Goal: Task Accomplishment & Management: Contribute content

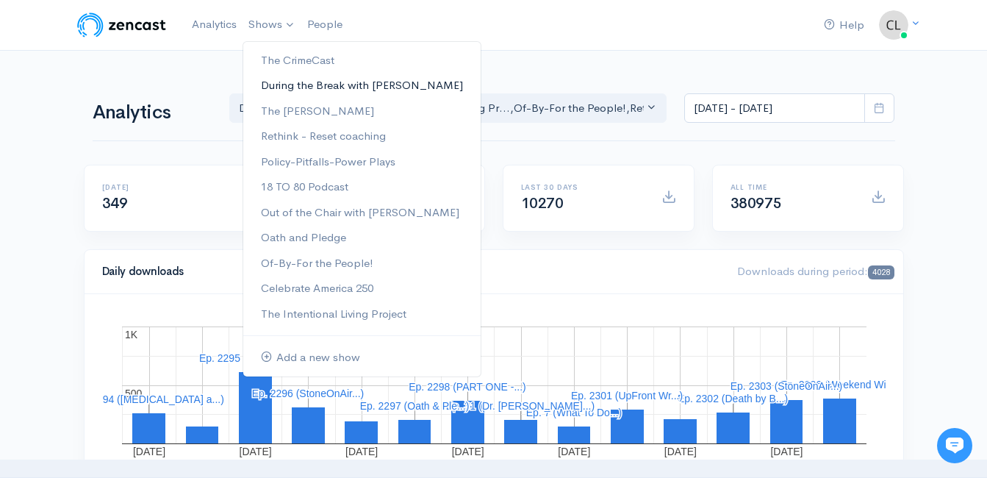
click at [276, 80] on link "During the Break with [PERSON_NAME]" at bounding box center [361, 86] width 237 height 26
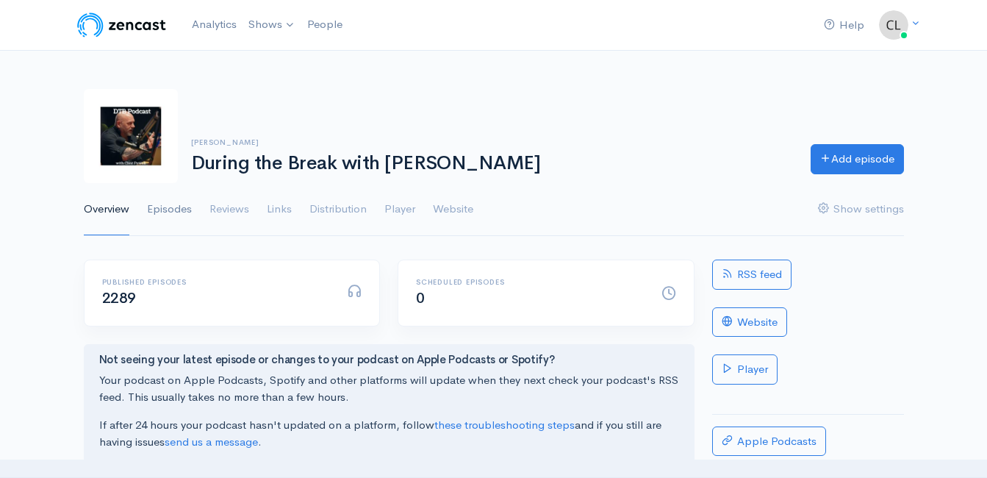
click at [168, 211] on link "Episodes" at bounding box center [169, 209] width 45 height 53
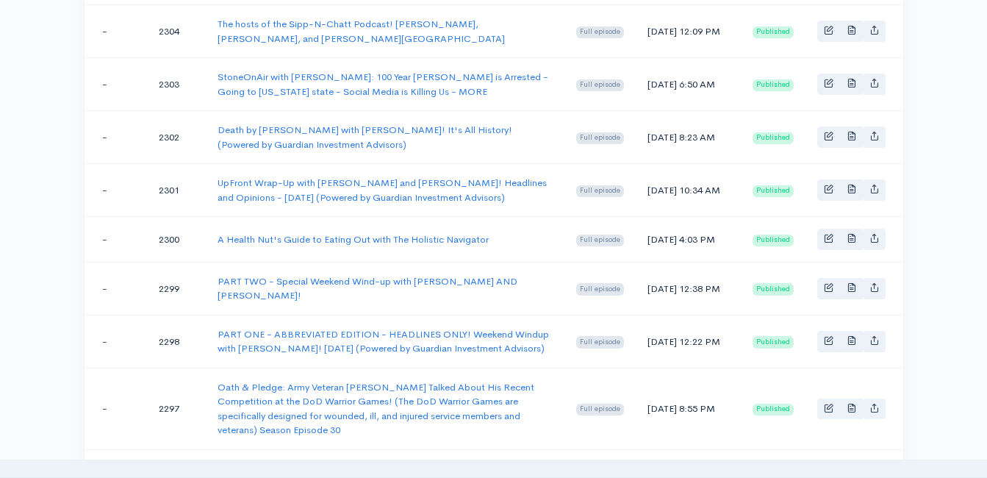
scroll to position [441, 0]
click at [348, 245] on link "A Health Nut's Guide to Eating Out with The Holistic Navigator" at bounding box center [353, 238] width 271 height 12
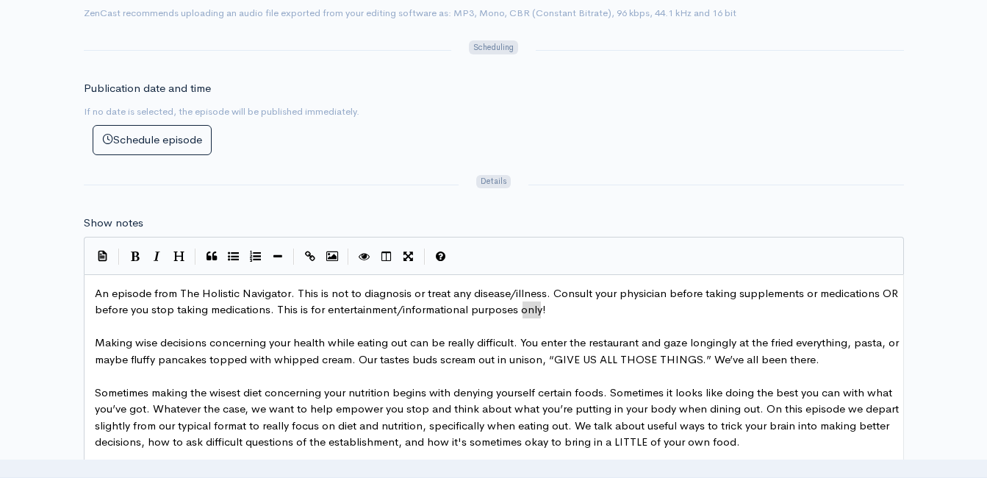
scroll to position [6, 0]
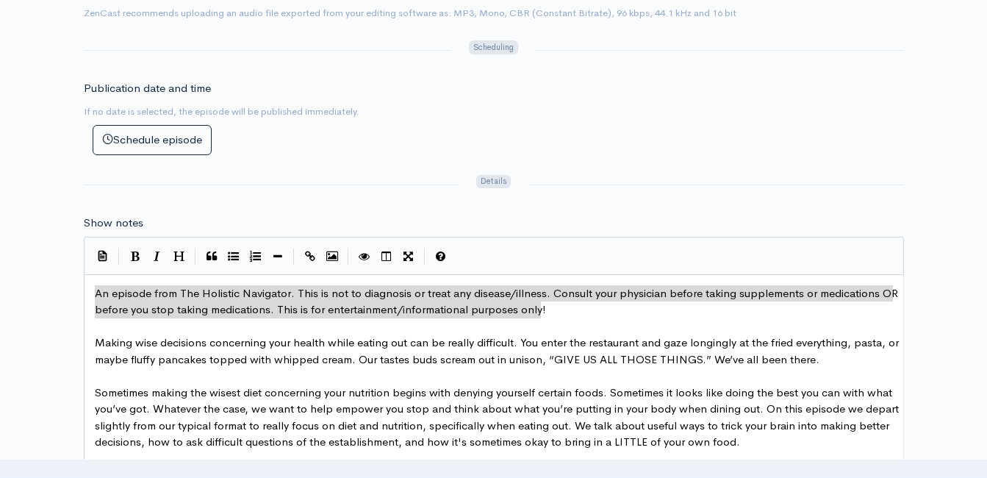
drag, startPoint x: 558, startPoint y: 306, endPoint x: 73, endPoint y: 292, distance: 485.2
type textarea "​An episode from The Holistic Navigator. This is not to diagnosis or treat any …"
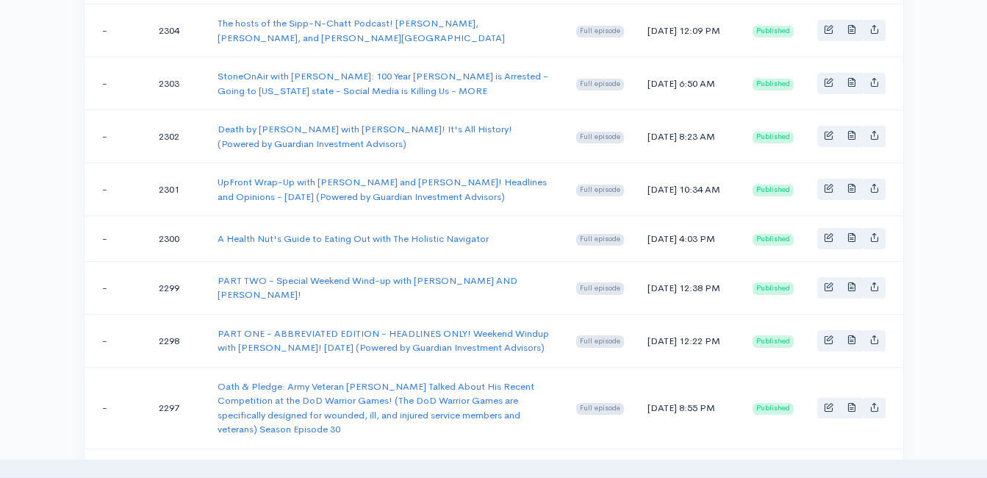
scroll to position [169, 0]
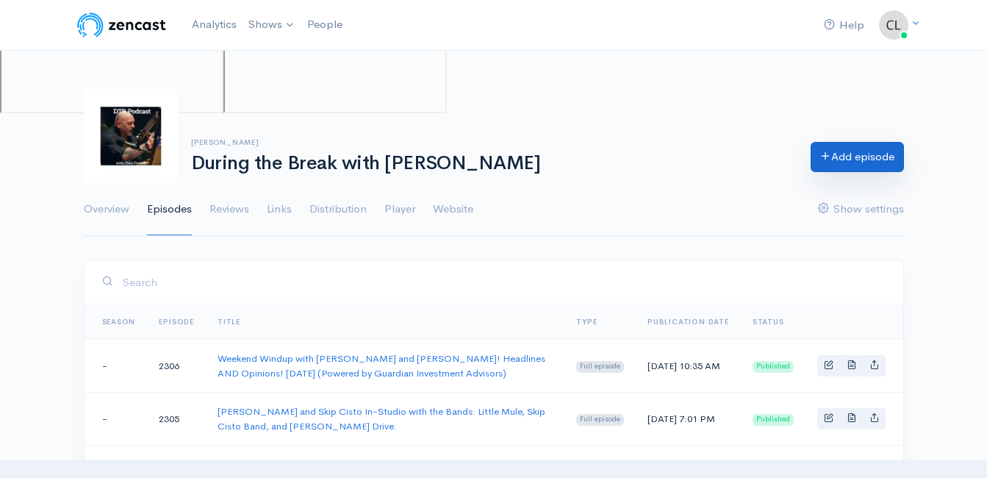
click at [884, 167] on link "Add episode" at bounding box center [857, 157] width 93 height 30
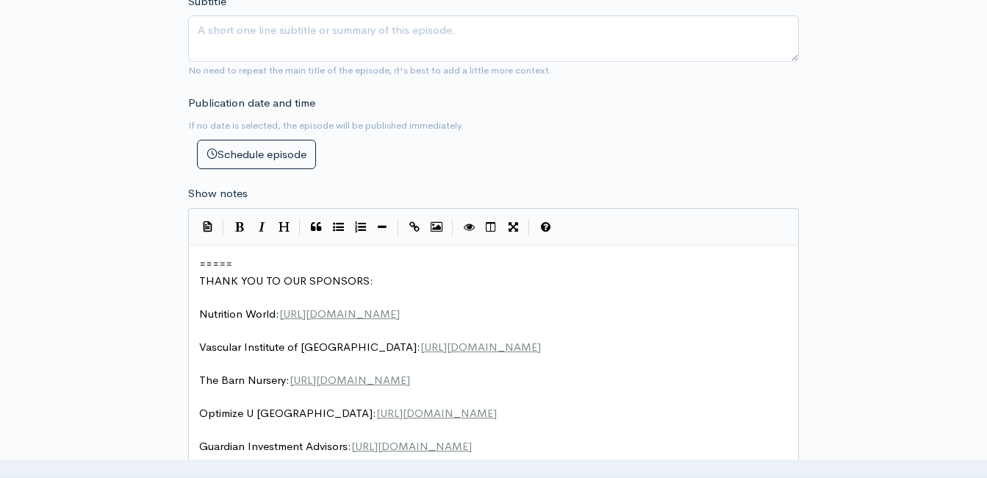
drag, startPoint x: 196, startPoint y: 260, endPoint x: 208, endPoint y: 264, distance: 12.3
click at [196, 259] on pre "=====" at bounding box center [499, 264] width 606 height 17
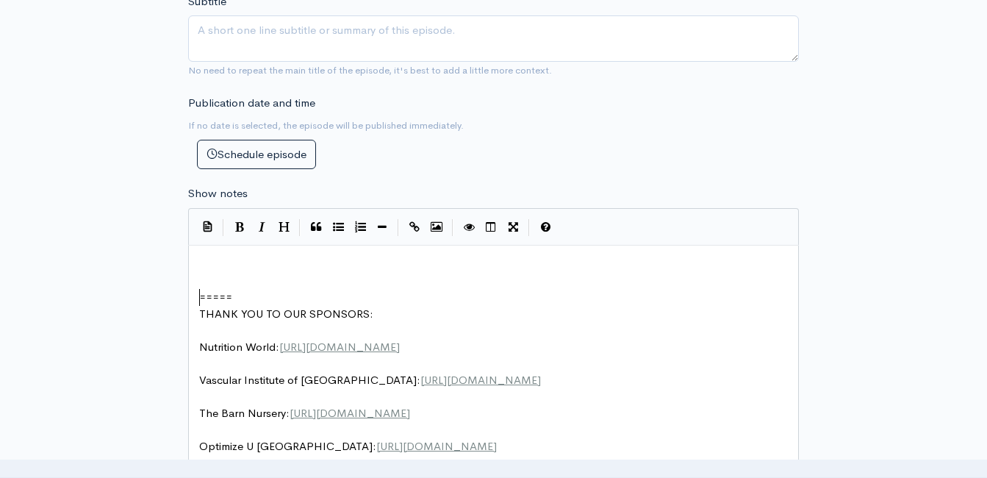
drag, startPoint x: 257, startPoint y: 249, endPoint x: 257, endPoint y: 257, distance: 8.1
click at [257, 256] on div "xxxxxxxxxx ​ ​ ===== THANK YOU TO OUR SPONSORS: ​ Nutrition World: https://nutr…" at bounding box center [493, 474] width 611 height 458
click at [257, 259] on pre "​" at bounding box center [499, 264] width 606 height 17
type textarea "​"
paste textarea
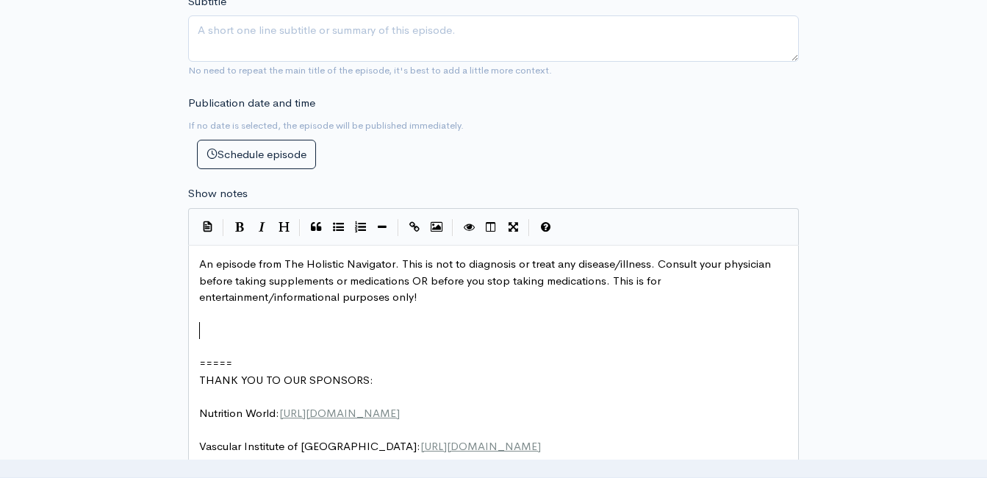
type textarea "​"
paste textarea
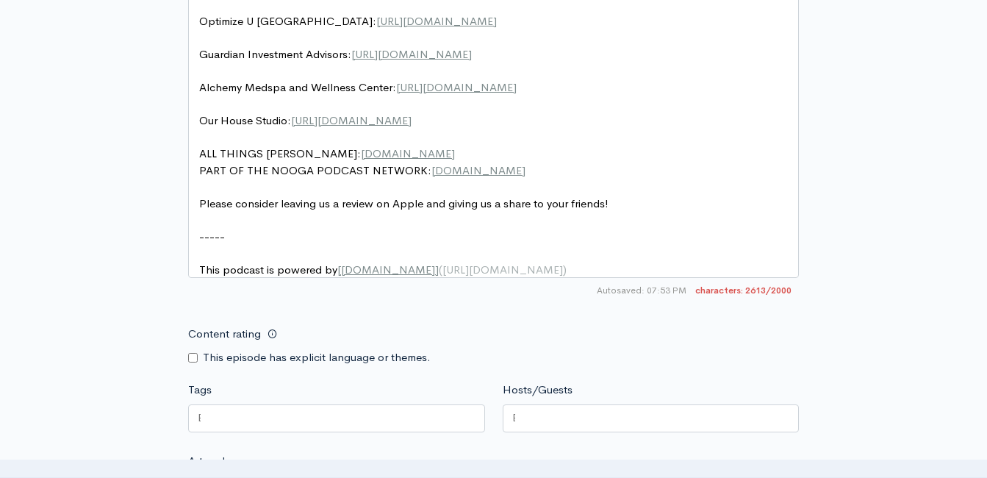
scroll to position [1623, 0]
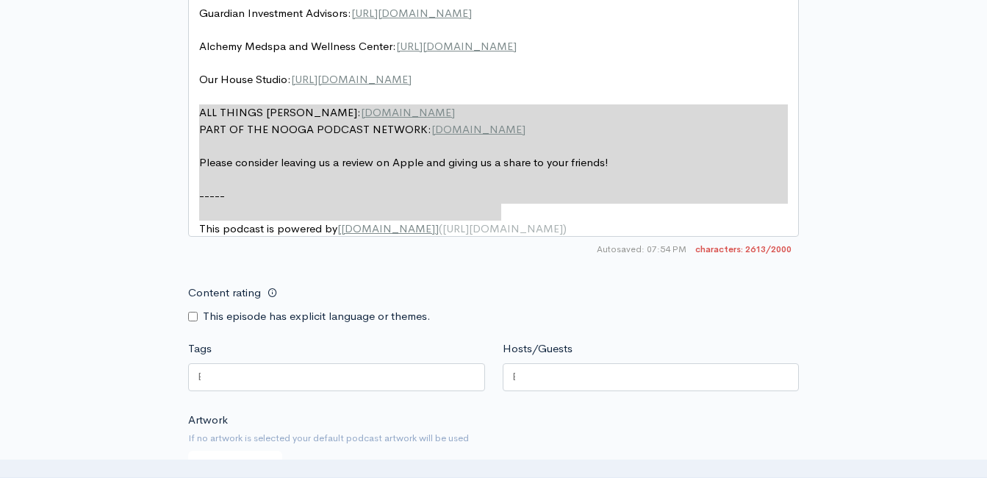
type textarea "ALL THINGS JEFF STYLES: www.thejeffstyles.com PART OF THE NOOGA PODCAST NETWORK…"
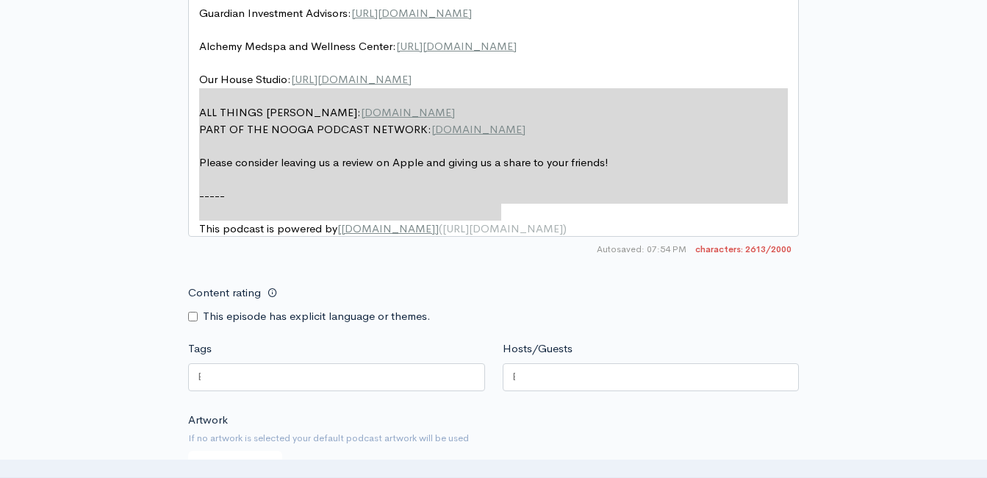
drag, startPoint x: 530, startPoint y: 210, endPoint x: 188, endPoint y: 99, distance: 359.3
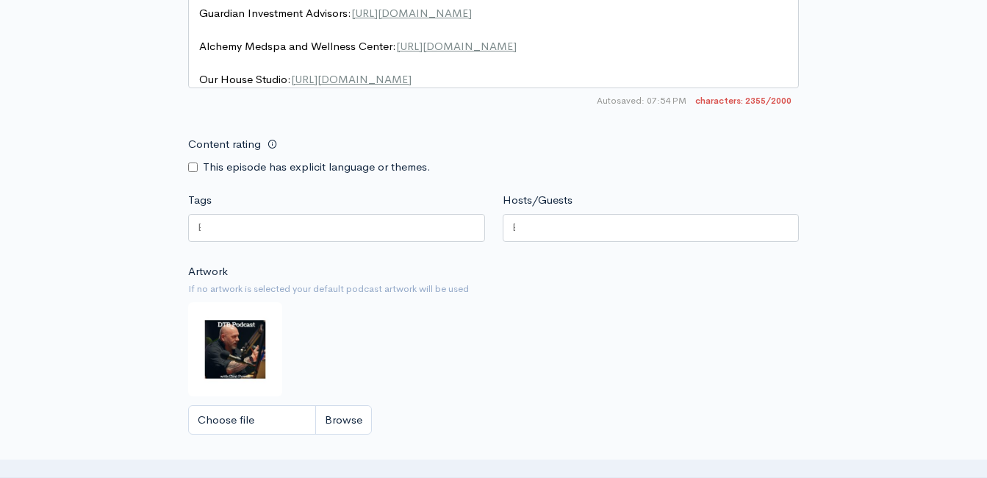
click at [531, 55] on pre "​" at bounding box center [499, 63] width 606 height 17
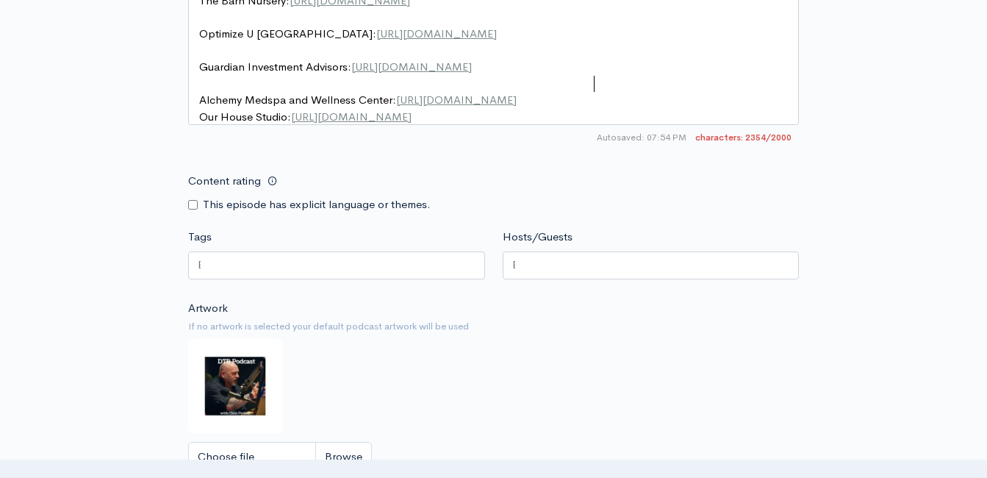
scroll to position [1549, 0]
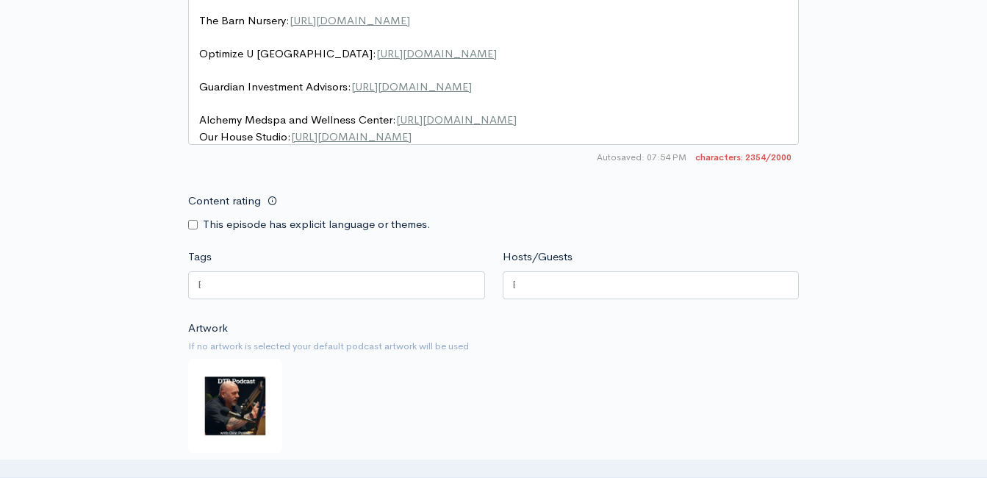
click at [397, 96] on pre "​" at bounding box center [499, 104] width 606 height 17
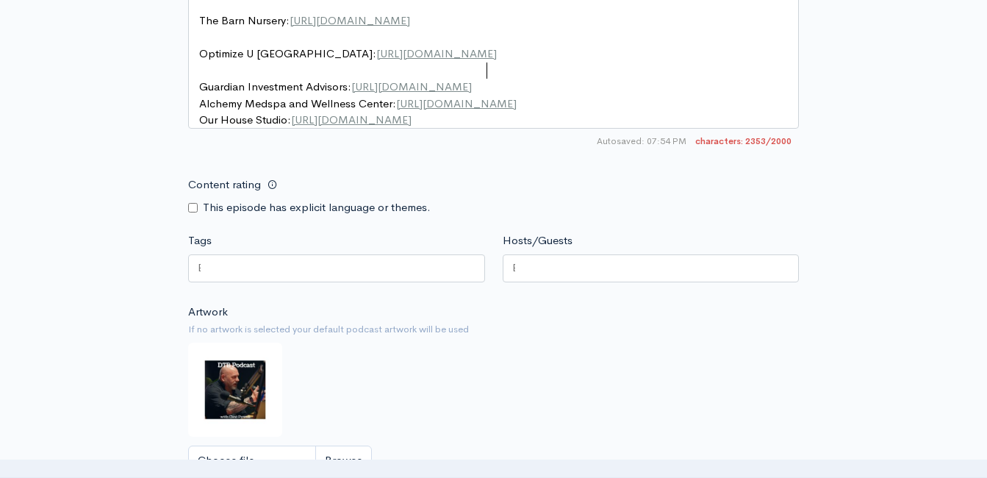
click at [386, 62] on pre "​" at bounding box center [499, 70] width 606 height 17
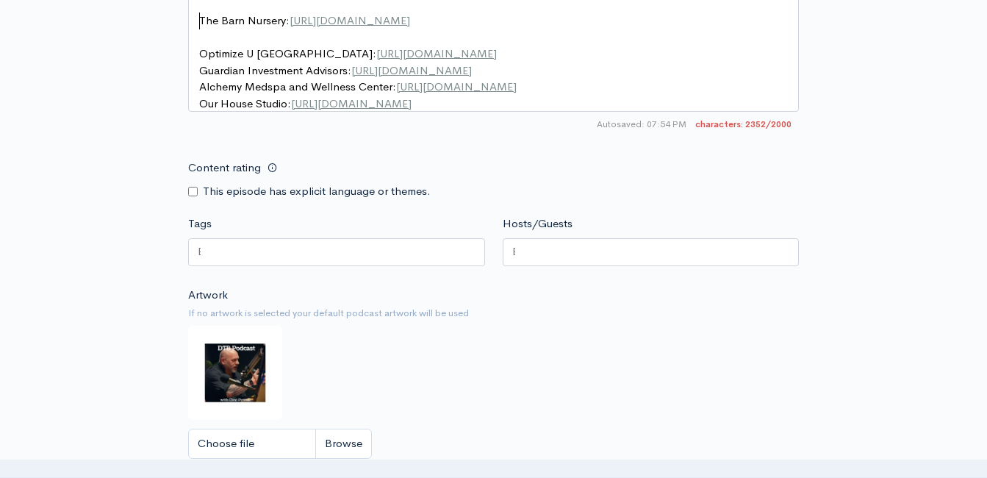
click at [376, 29] on pre "​" at bounding box center [499, 37] width 606 height 17
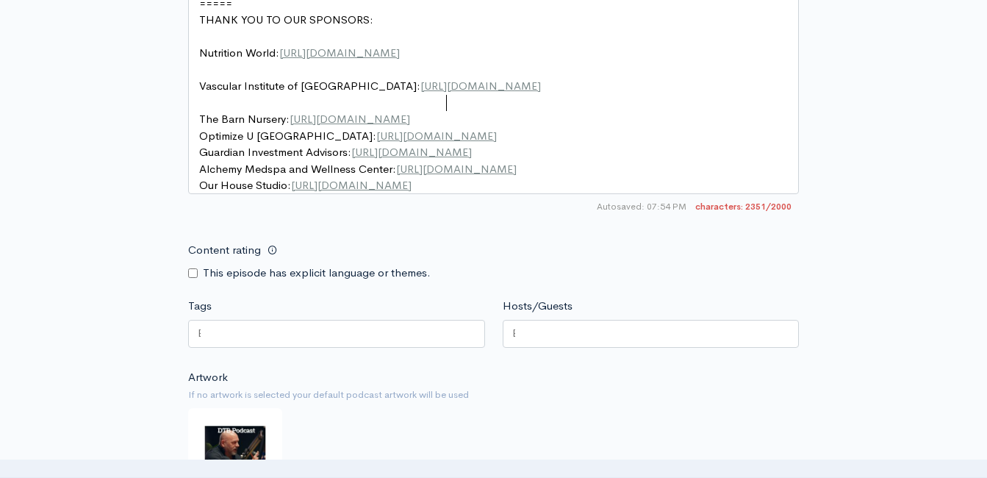
scroll to position [1369, 0]
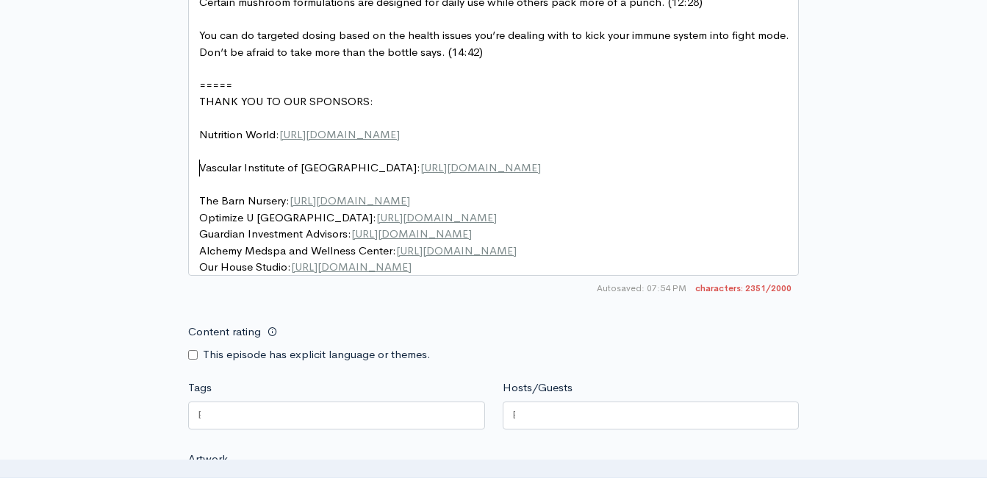
click at [321, 176] on pre "​" at bounding box center [499, 184] width 606 height 17
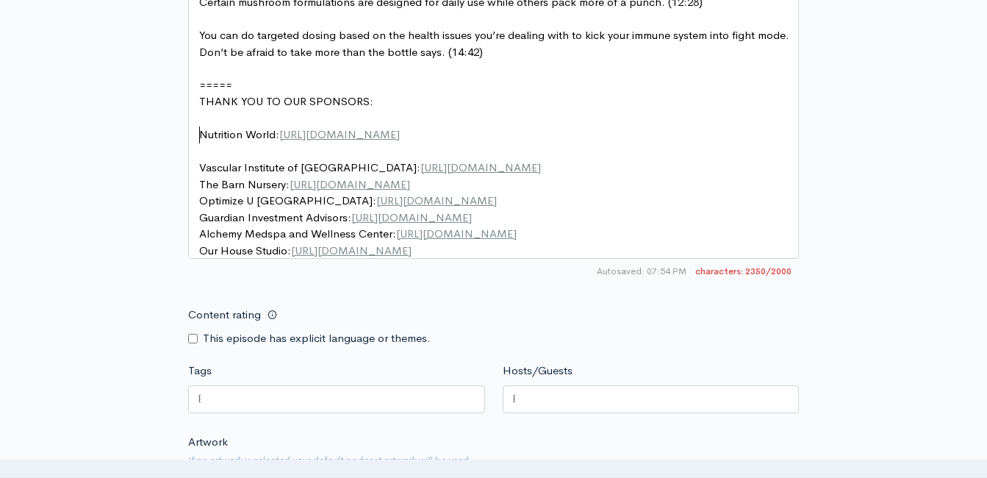
click at [315, 143] on pre "​" at bounding box center [499, 151] width 606 height 17
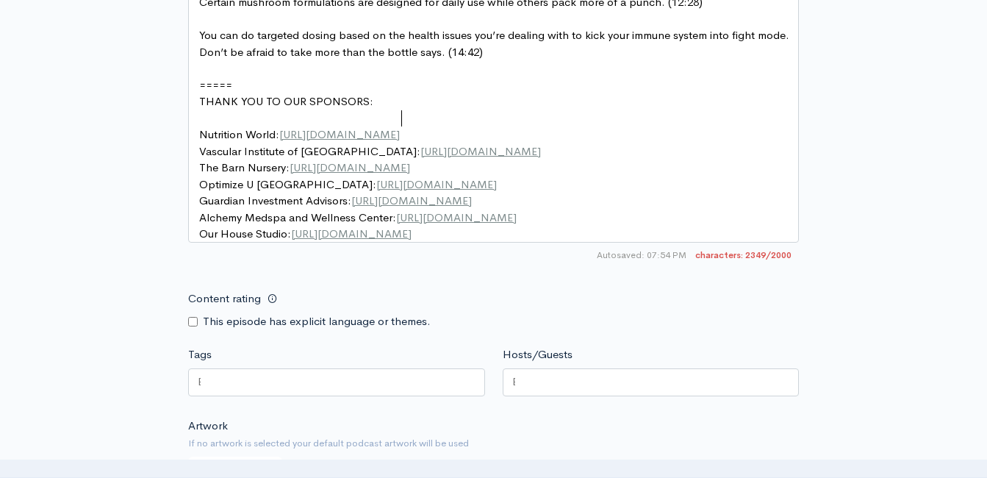
click at [361, 110] on pre "​" at bounding box center [499, 118] width 606 height 17
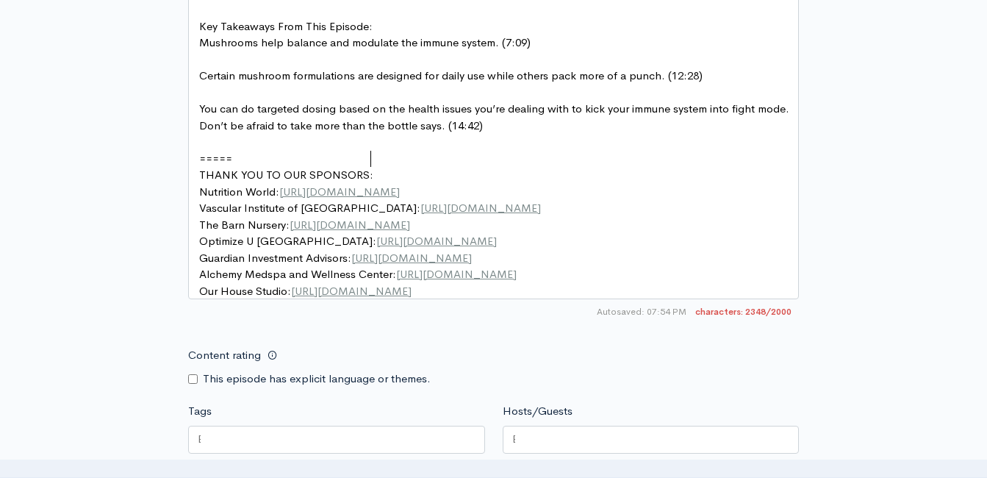
scroll to position [1222, 0]
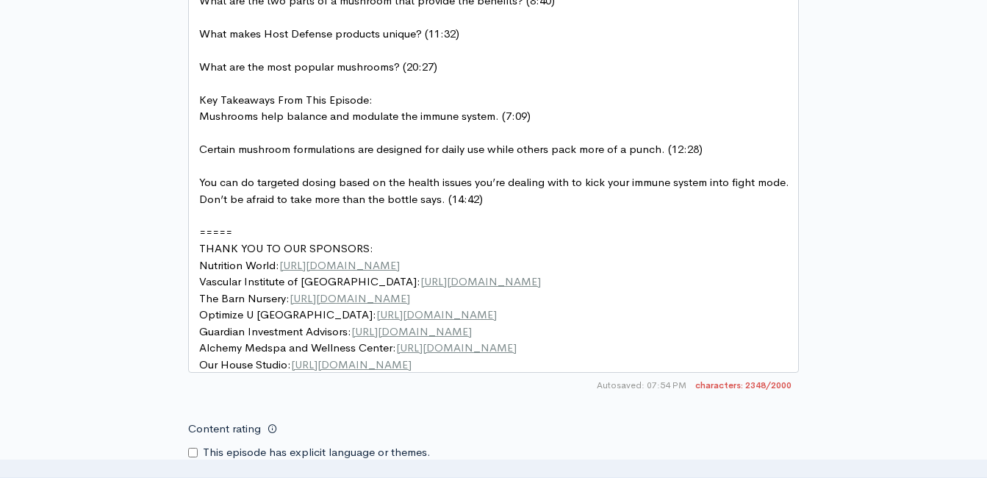
click at [371, 158] on pre "​" at bounding box center [499, 166] width 606 height 17
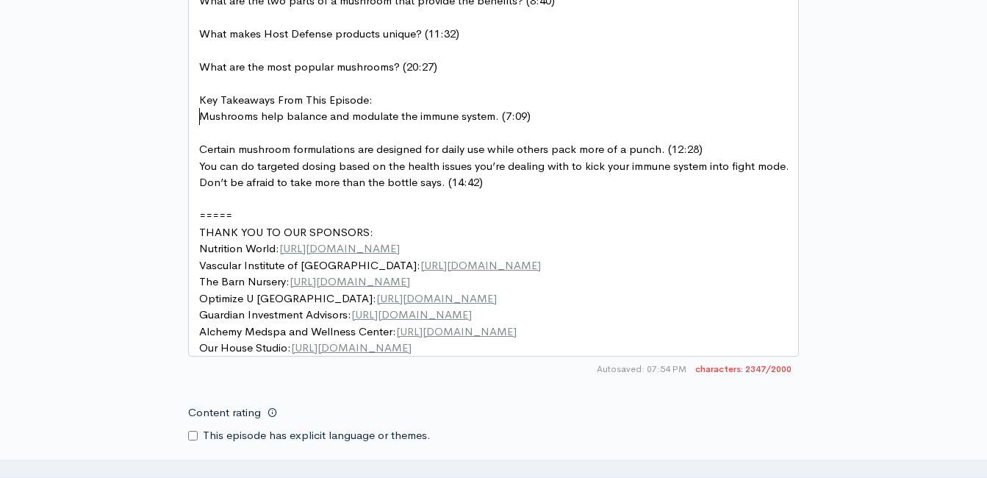
click at [350, 125] on pre "​" at bounding box center [499, 133] width 606 height 17
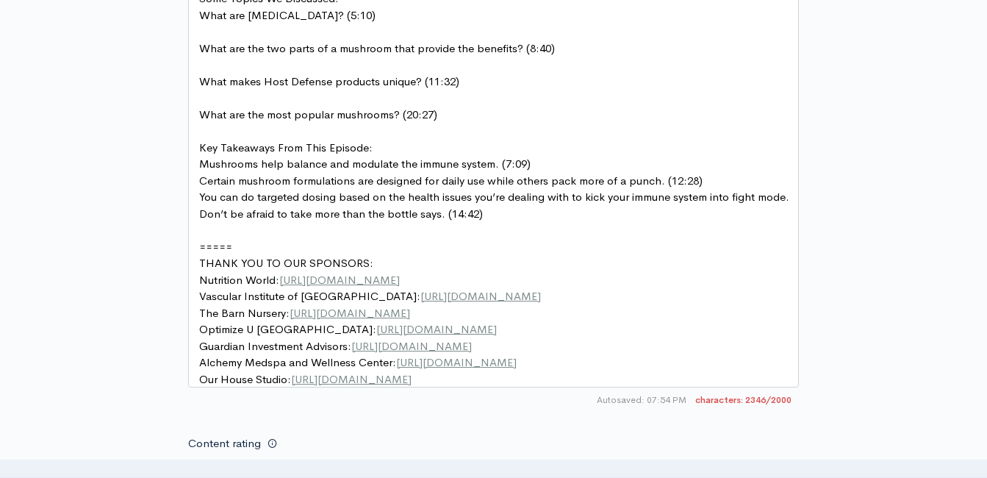
scroll to position [1149, 0]
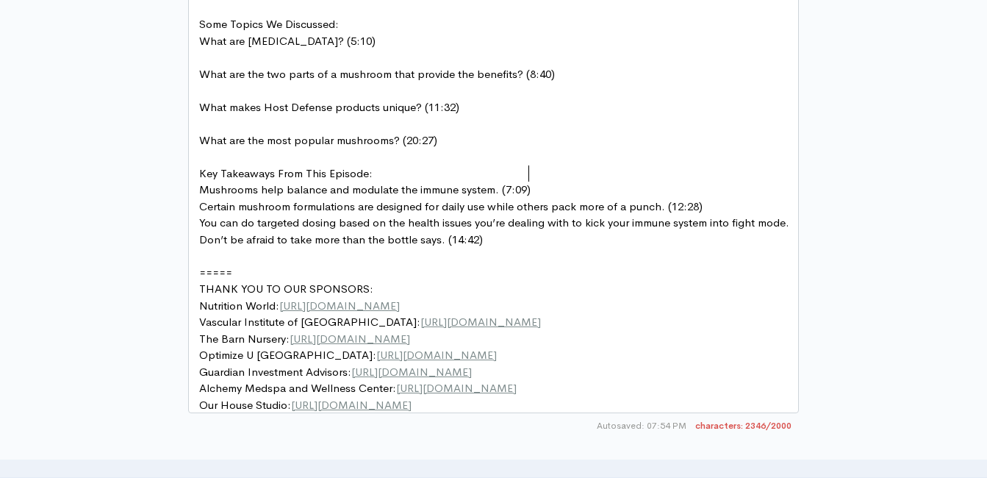
click at [304, 115] on pre "​" at bounding box center [499, 123] width 606 height 17
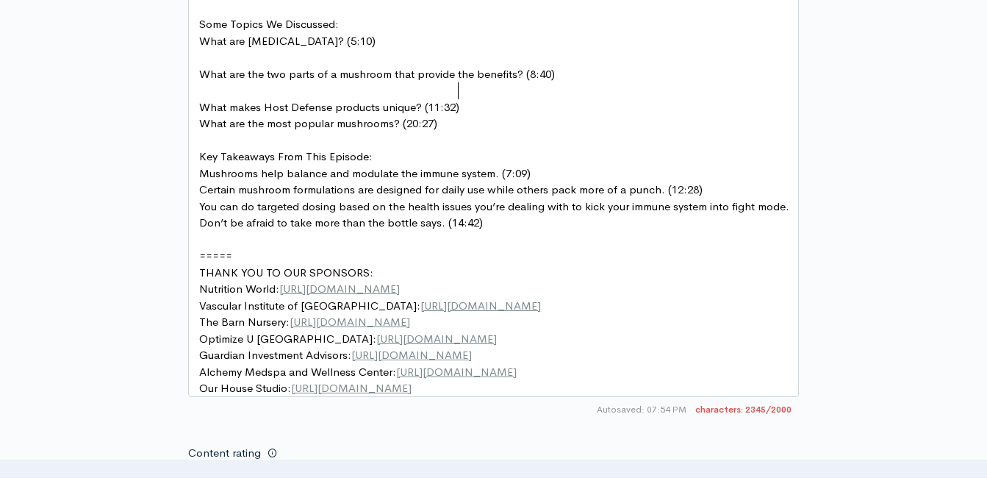
click at [293, 82] on pre "​" at bounding box center [499, 90] width 606 height 17
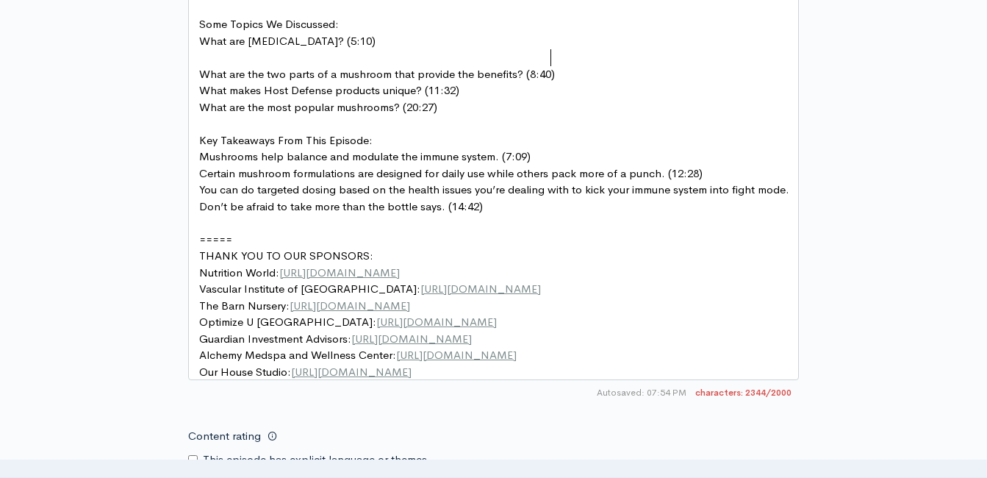
click at [289, 49] on pre "​" at bounding box center [499, 57] width 606 height 17
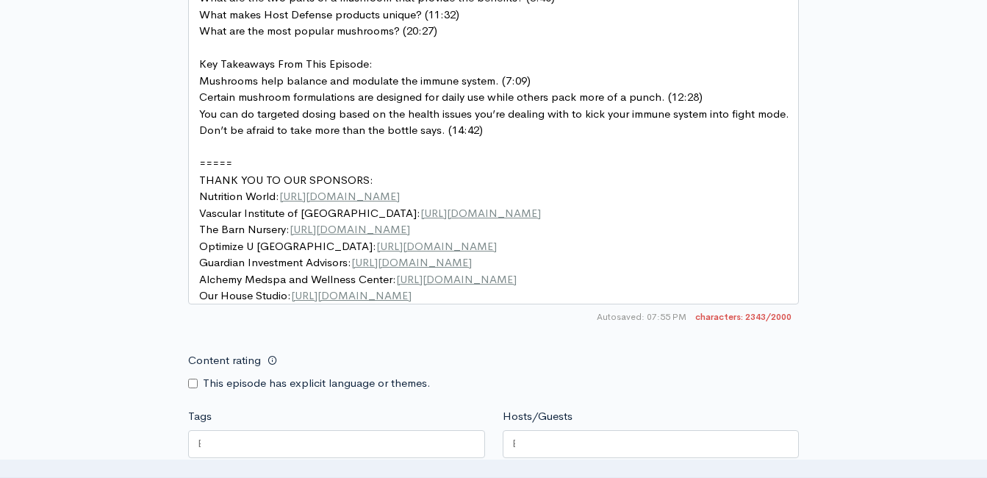
scroll to position [1222, 0]
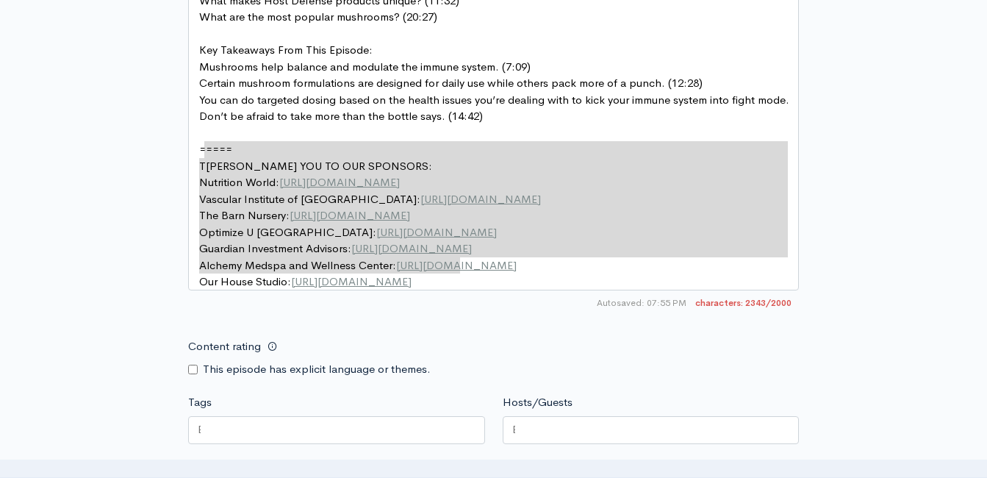
type textarea "===== THANK YOU TO OUR SPONSORS: Nutrition World: https://nutritionw.com/ Vascu…"
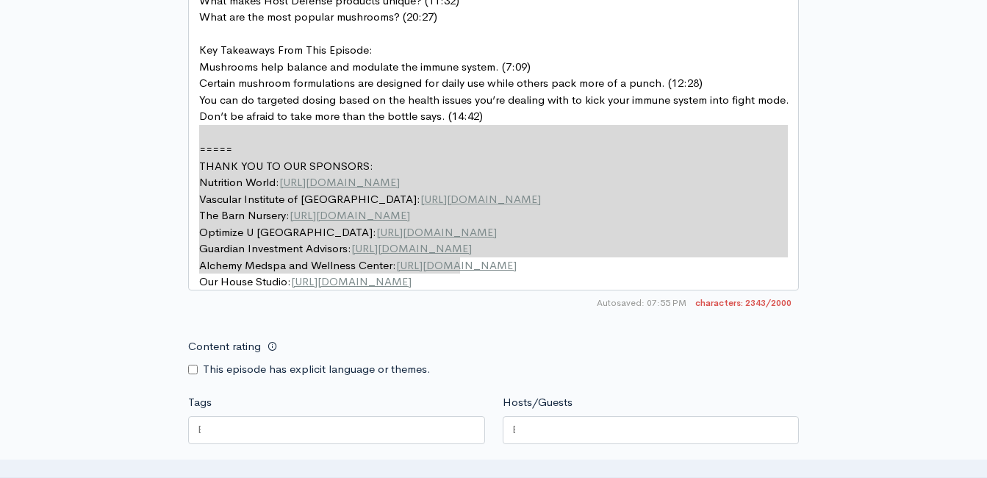
drag, startPoint x: 484, startPoint y: 265, endPoint x: 195, endPoint y: 134, distance: 317.7
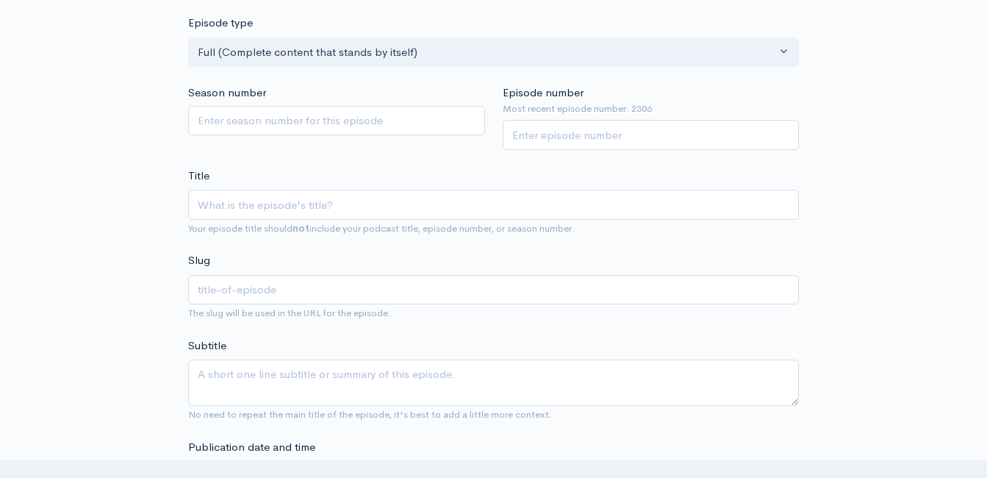
scroll to position [267, 0]
paste input "Why You Should Be Taking Mushrooms with Jerry Angelini of Host Defense"
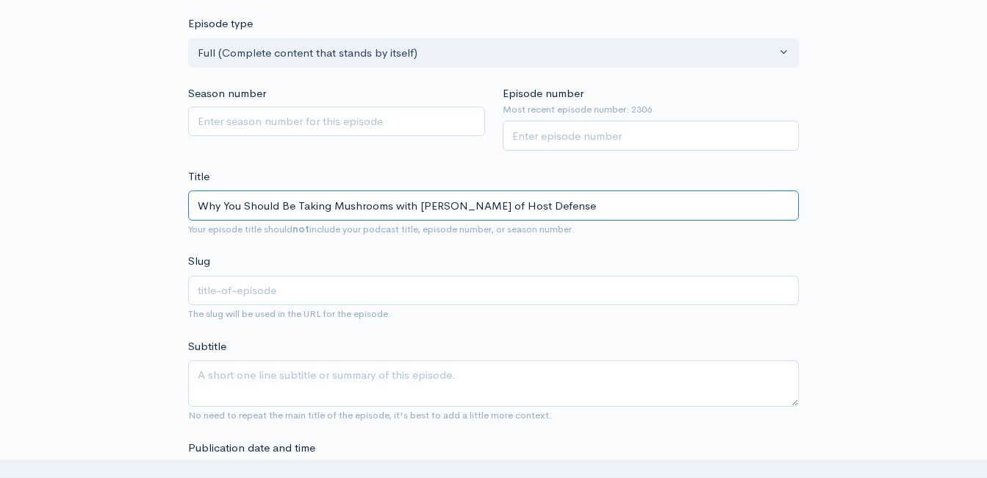
type input "Why You Should Be Taking Mushrooms with Jerry Angelini of Host Defense"
type input "why-you-should-be-taking-mushrooms-with-jerry-angelini-of-host-defense"
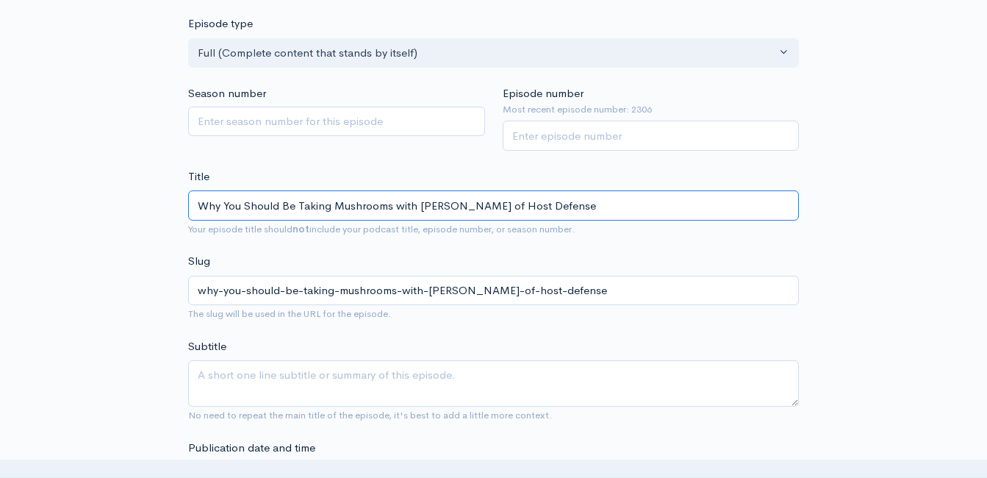
type input "Why You Should Be Taking Mushrooms with Jerry Angelini of Host Defense f"
type input "why-you-should-be-taking-mushrooms-with-jerry-angelini-of-host-defense-f"
type input "Why You Should Be Taking Mushrooms with Jerry Angelini of Host Defense fro"
type input "why-you-should-be-taking-mushrooms-with-jerry-angelini-of-host-defense-fr"
type input "Why You Should Be Taking Mushrooms with Jerry Angelini of Host Defense from"
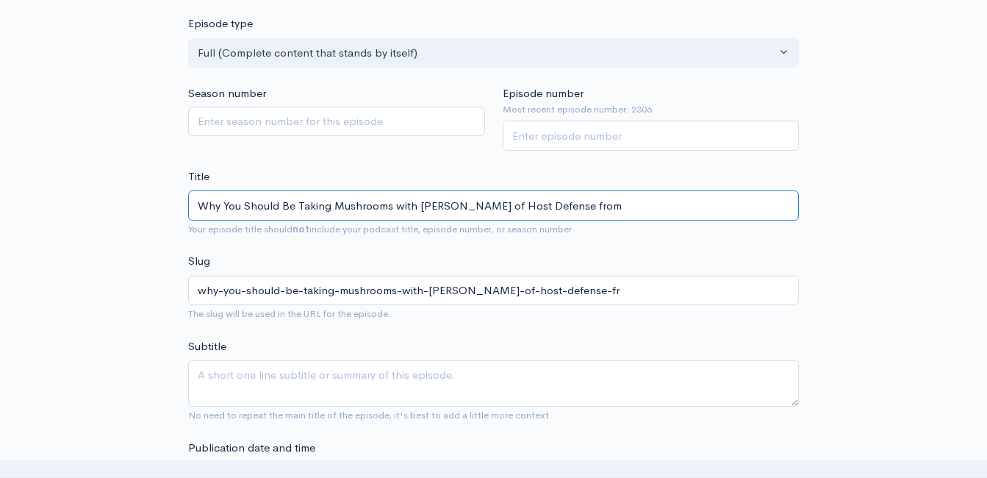
type input "why-you-should-be-taking-mushrooms-with-jerry-angelini-of-host-defense-from"
type input "Why You Should Be Taking Mushrooms with Jerry Angelini of Host Defense from t"
type input "why-you-should-be-taking-mushrooms-with-jerry-angelini-of-host-defense-from-t"
type input "Why You Should Be Taking Mushrooms with Jerry Angelini of Host Defense from the"
type input "why-you-should-be-taking-mushrooms-with-jerry-angelini-of-host-defense-from-the"
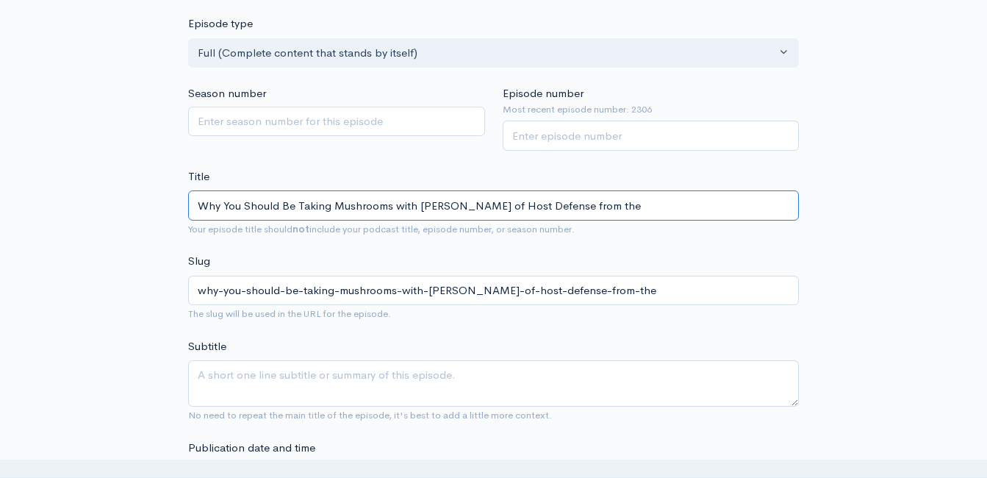
type input "Why You Should Be Taking Mushrooms with Jerry Angelini of Host Defense from the…"
type input "why-you-should-be-taking-mushrooms-with-jerry-angelini-of-host-defense-from-the…"
type input "Why You Should Be Taking Mushrooms with Jerry Angelini of Host Defense from the…"
type input "why-you-should-be-taking-mushrooms-with-jerry-angelini-of-host-defense-from-the…"
type input "Why You Should Be Taking Mushrooms with Jerry Angelini of Host Defense from the…"
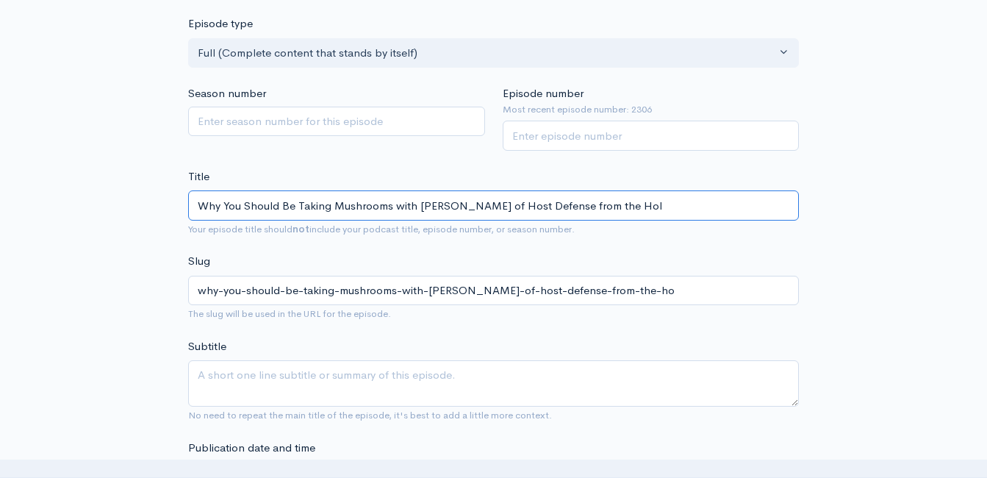
type input "why-you-should-be-taking-mushrooms-with-jerry-angelini-of-host-defense-from-the…"
type input "Why You Should Be Taking Mushrooms with Jerry Angelini of Host Defense from the…"
type input "why-you-should-be-taking-mushrooms-with-jerry-angelini-of-host-defense-from-the…"
type input "Why You Should Be Taking Mushrooms with Jerry Angelini of Host Defense from the…"
type input "why-you-should-be-taking-mushrooms-with-jerry-angelini-of-host-defense-from-the…"
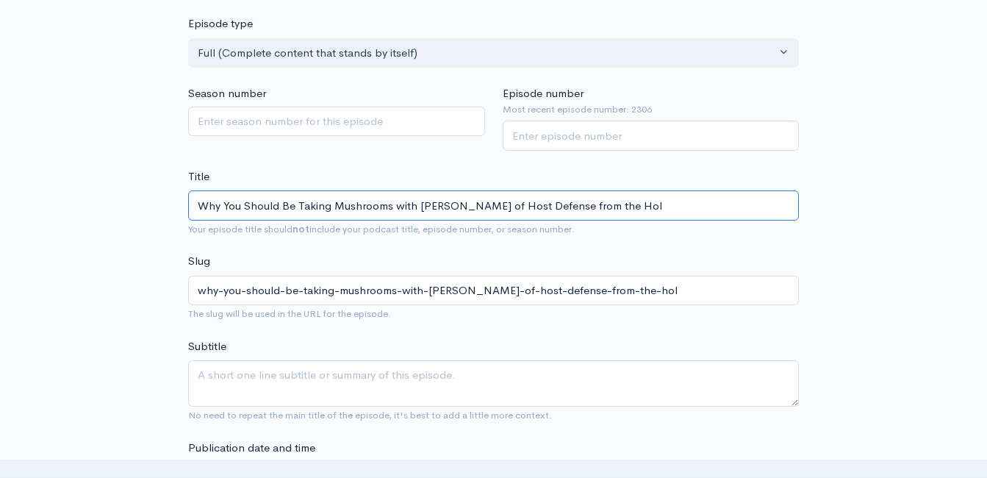
type input "Why You Should Be Taking Mushrooms with Jerry Angelini of Host Defense from the…"
type input "why-you-should-be-taking-mushrooms-with-jerry-angelini-of-host-defense-from-the…"
type input "Why You Should Be Taking Mushrooms with Jerry Angelini of Host Defense from the…"
type input "why-you-should-be-taking-mushrooms-with-jerry-angelini-of-host-defense-from-the…"
type input "Why You Should Be Taking Mushrooms with Jerry Angelini of Host Defense from the"
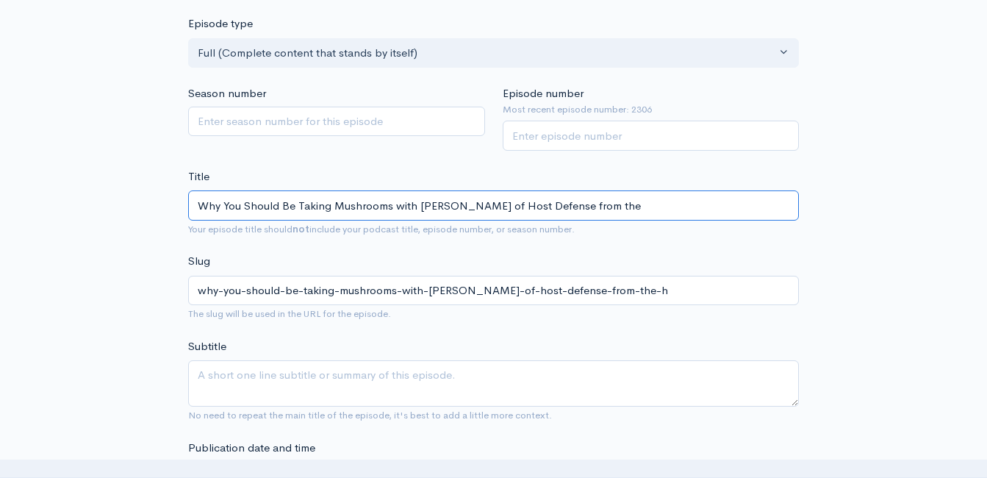
type input "why-you-should-be-taking-mushrooms-with-jerry-angelini-of-host-defense-from-the"
type input "Why You Should Be Taking Mushrooms with Jerry Angelini of Host Defense from th"
type input "why-you-should-be-taking-mushrooms-with-jerry-angelini-of-host-defense-from-th"
type input "Why You Should Be Taking Mushrooms with Jerry Angelini of Host Defense from t"
type input "why-you-should-be-taking-mushrooms-with-jerry-angelini-of-host-defense-from-t"
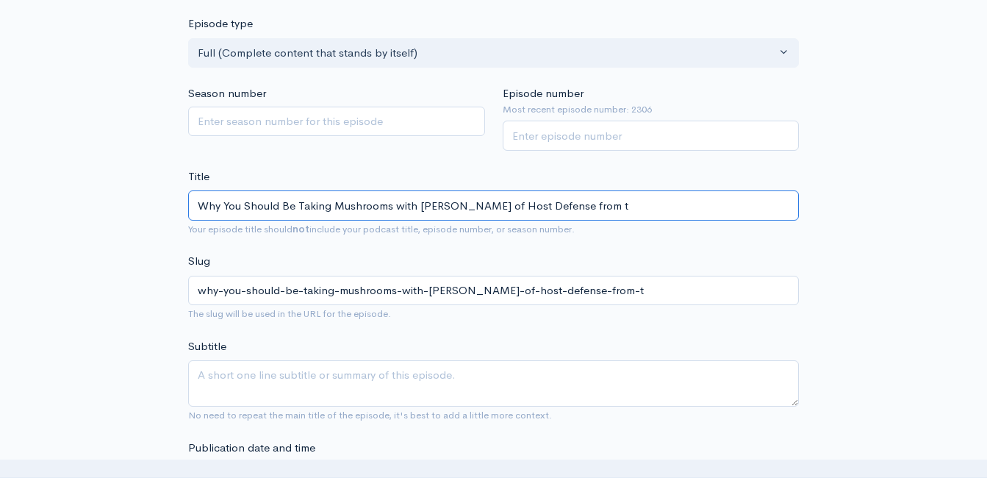
type input "Why You Should Be Taking Mushrooms with Jerry Angelini of Host Defense from"
type input "why-you-should-be-taking-mushrooms-with-jerry-angelini-of-host-defense-from"
type input "Why You Should Be Taking Mushrooms with Jerry Angelini of Host Defense from T"
type input "why-you-should-be-taking-mushrooms-with-jerry-angelini-of-host-defense-from-t"
type input "Why You Should Be Taking Mushrooms with Jerry Angelini of Host Defense from The"
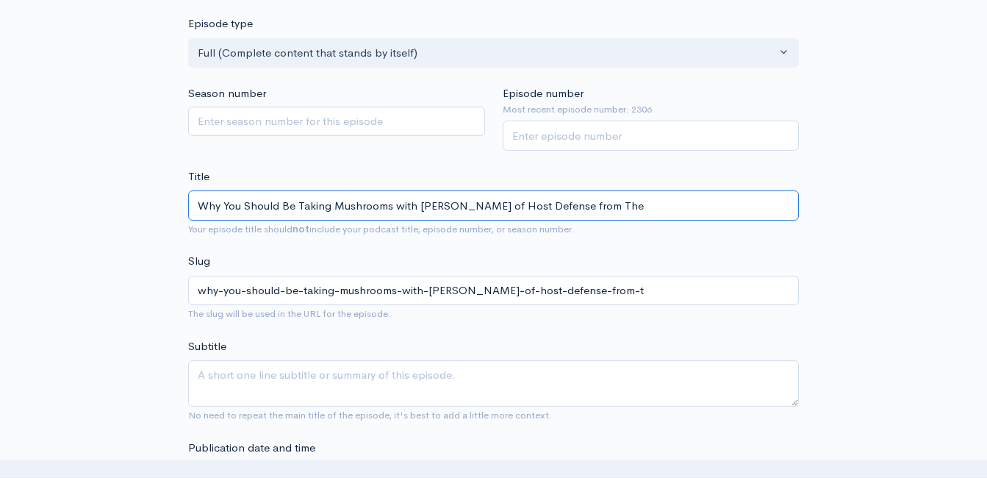
type input "why-you-should-be-taking-mushrooms-with-jerry-angelini-of-host-defense-from-the"
type input "Why You Should Be Taking Mushrooms with Jerry Angelini of Host Defense from The…"
type input "why-you-should-be-taking-mushrooms-with-jerry-angelini-of-host-defense-from-the…"
type input "Why You Should Be Taking Mushrooms with Jerry Angelini of Host Defense from The…"
type input "why-you-should-be-taking-mushrooms-with-jerry-angelini-of-host-defense-from-the…"
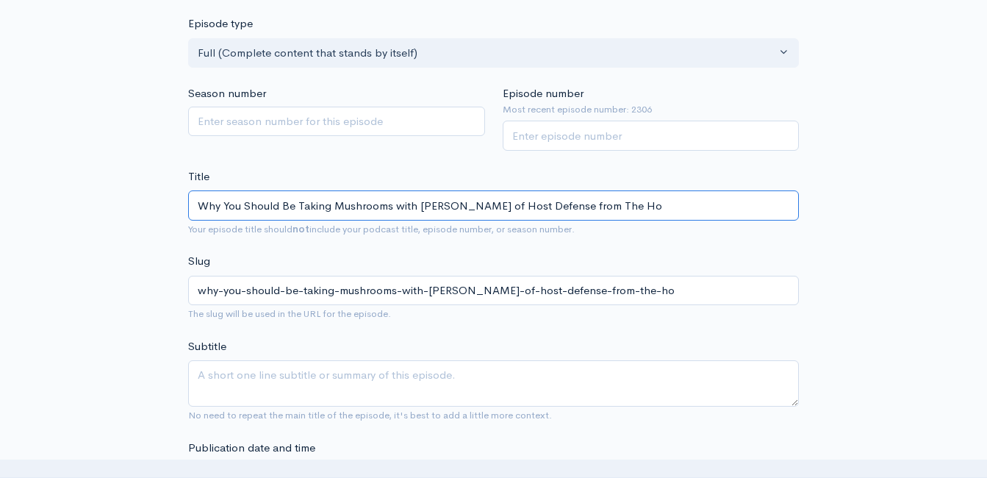
type input "Why You Should Be Taking Mushrooms with Jerry Angelini of Host Defense from The…"
type input "why-you-should-be-taking-mushrooms-with-jerry-angelini-of-host-defense-from-the…"
type input "Why You Should Be Taking Mushrooms with Jerry Angelini of Host Defense from The…"
type input "why-you-should-be-taking-mushrooms-with-jerry-angelini-of-host-defense-from-the…"
type input "Why You Should Be Taking Mushrooms with Jerry Angelini of Host Defense from The…"
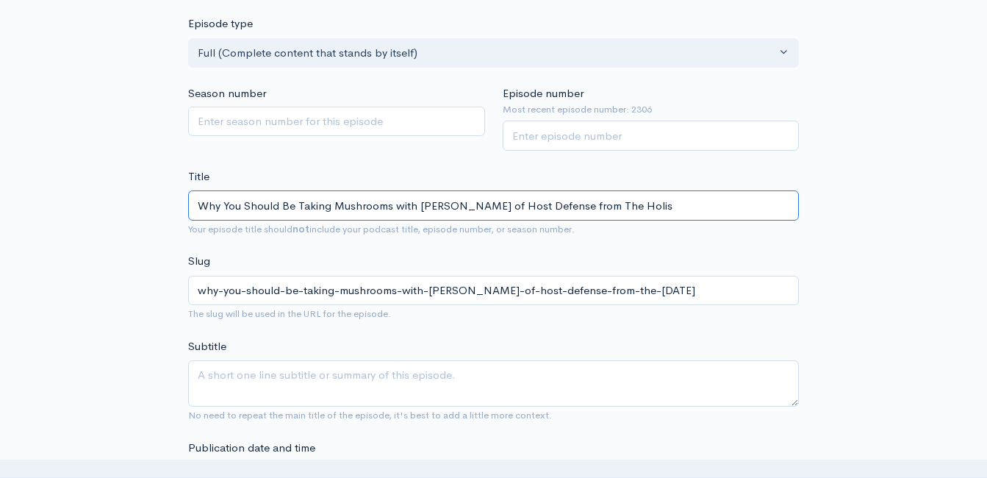
type input "why-you-should-be-taking-mushrooms-with-jerry-angelini-of-host-defense-from-the…"
type input "Why You Should Be Taking Mushrooms with Jerry Angelini of Host Defense from The…"
type input "why-you-should-be-taking-mushrooms-with-jerry-angelini-of-host-defense-from-the…"
type input "Why You Should Be Taking Mushrooms with Jerry Angelini of Host Defense from The…"
type input "why-you-should-be-taking-mushrooms-with-jerry-angelini-of-host-defense-from-the…"
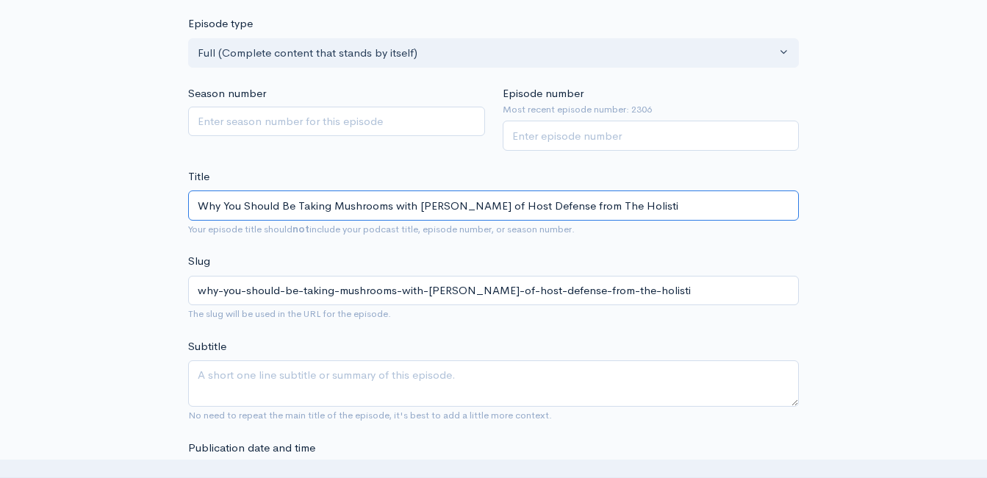
type input "Why You Should Be Taking Mushrooms with Jerry Angelini of Host Defense from The…"
type input "why-you-should-be-taking-mushrooms-with-jerry-angelini-of-host-defense-from-the…"
type input "Why You Should Be Taking Mushrooms with Jerry Angelini of Host Defense from The…"
type input "why-you-should-be-taking-mushrooms-with-jerry-angelini-of-host-defense-from-the…"
type input "Why You Should Be Taking Mushrooms with Jerry Angelini of Host Defense from The…"
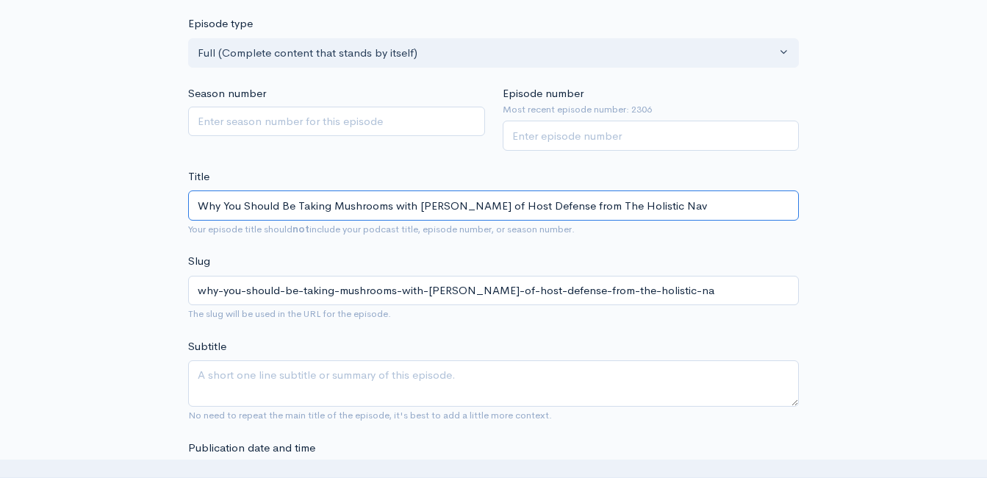
type input "why-you-should-be-taking-mushrooms-with-jerry-angelini-of-host-defense-from-the…"
type input "Why You Should Be Taking Mushrooms with Jerry Angelini of Host Defense from The…"
type input "why-you-should-be-taking-mushrooms-with-jerry-angelini-of-host-defense-from-the…"
type input "Why You Should Be Taking Mushrooms with Jerry Angelini of Host Defense from The…"
type input "why-you-should-be-taking-mushrooms-with-jerry-angelini-of-host-defense-from-the…"
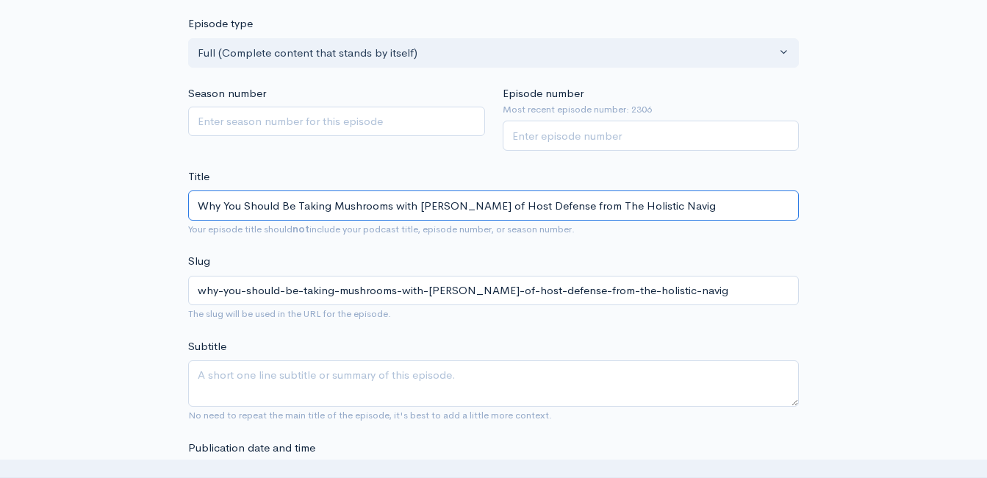
type input "Why You Should Be Taking Mushrooms with Jerry Angelini of Host Defense from The…"
type input "why-you-should-be-taking-mushrooms-with-jerry-angelini-of-host-defense-from-the…"
type input "Why You Should Be Taking Mushrooms with Jerry Angelini of Host Defense from The…"
type input "why-you-should-be-taking-mushrooms-with-jerry-angelini-of-host-defense-from-the…"
type input "Why You Should Be Taking Mushrooms with Jerry Angelini of Host Defense from The…"
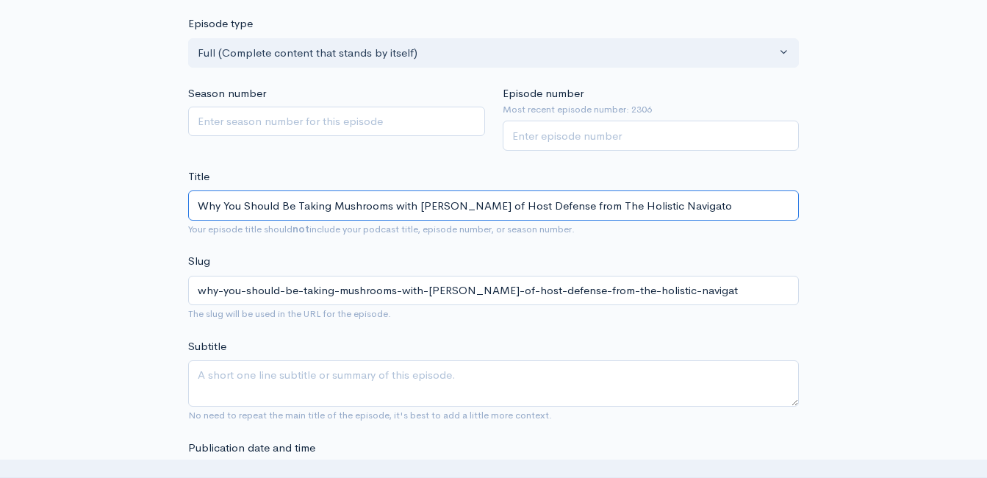
type input "why-you-should-be-taking-mushrooms-with-jerry-angelini-of-host-defense-from-the…"
type input "Why You Should Be Taking Mushrooms with Jerry Angelini of Host Defense from The…"
type input "why-you-should-be-taking-mushrooms-with-jerry-angelini-of-host-defense-from-the…"
type input "Why You Should Be Taking Mushrooms with Jerry Angelini of Host Defense from The…"
type input "why-you-should-be-taking-mushrooms-with-jerry-angelini-of-host-defense-from-the…"
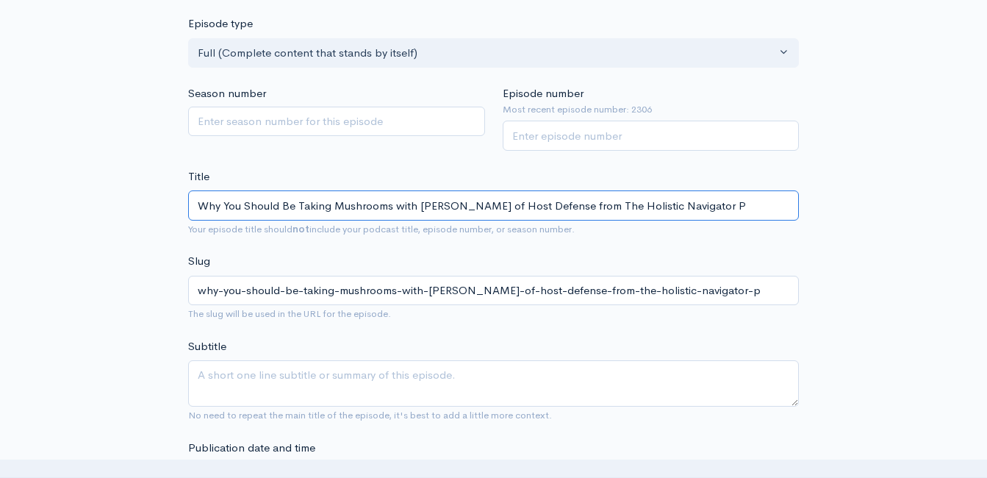
type input "Why You Should Be Taking Mushrooms with Jerry Angelini of Host Defense from The…"
type input "why-you-should-be-taking-mushrooms-with-jerry-angelini-of-host-defense-from-the…"
type input "Why You Should Be Taking Mushrooms with Jerry Angelini of Host Defense from The…"
type input "why-you-should-be-taking-mushrooms-with-jerry-angelini-of-host-defense-from-the…"
type input "Why You Should Be Taking Mushrooms with Jerry Angelini of Host Defense from The…"
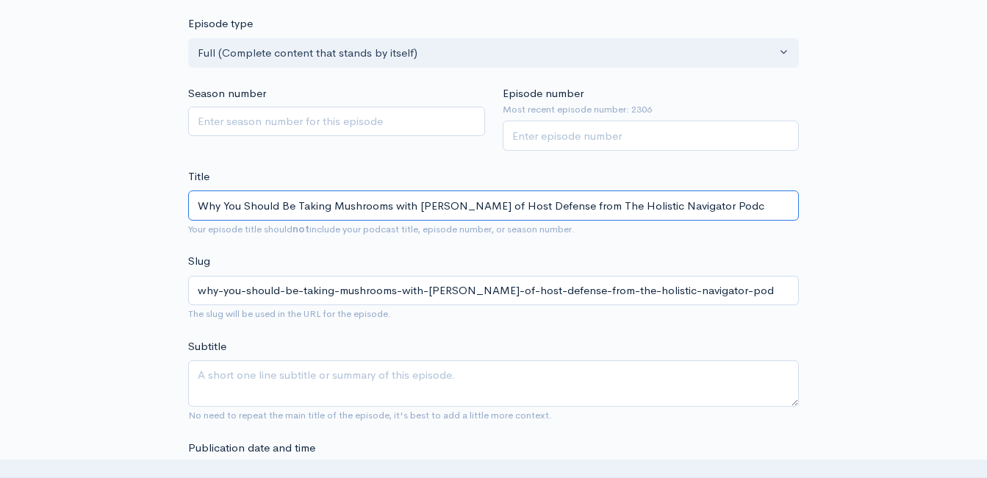
type input "why-you-should-be-taking-mushrooms-with-jerry-angelini-of-host-defense-from-the…"
type input "Why You Should Be Taking Mushrooms with Jerry Angelini of Host Defense from The…"
type input "why-you-should-be-taking-mushrooms-with-jerry-angelini-of-host-defense-from-the…"
type input "Why You Should Be Taking Mushrooms with Jerry Angelini of Host Defense from The…"
type input "why-you-should-be-taking-mushrooms-with-jerry-angelini-of-host-defense-from-the…"
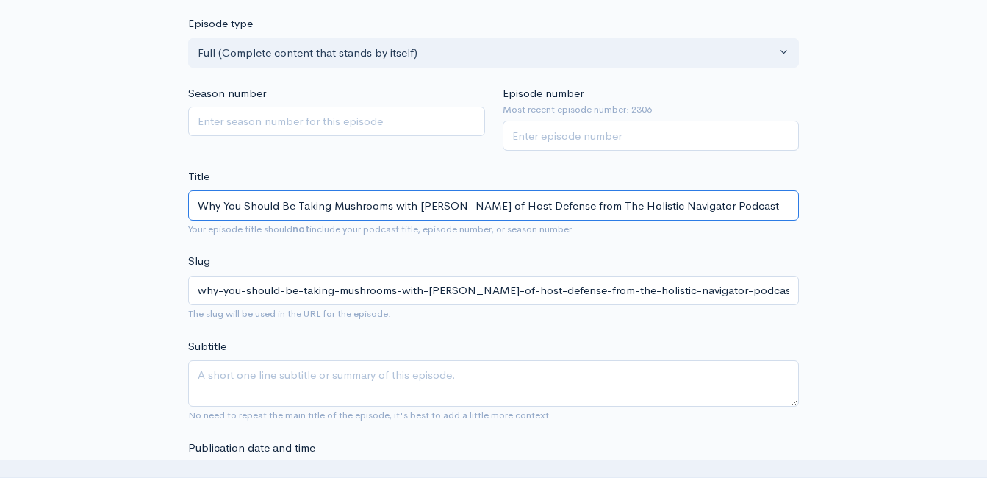
type input "Why You Should Be Taking Mushrooms with Jerry Angelini of Host Defense from The…"
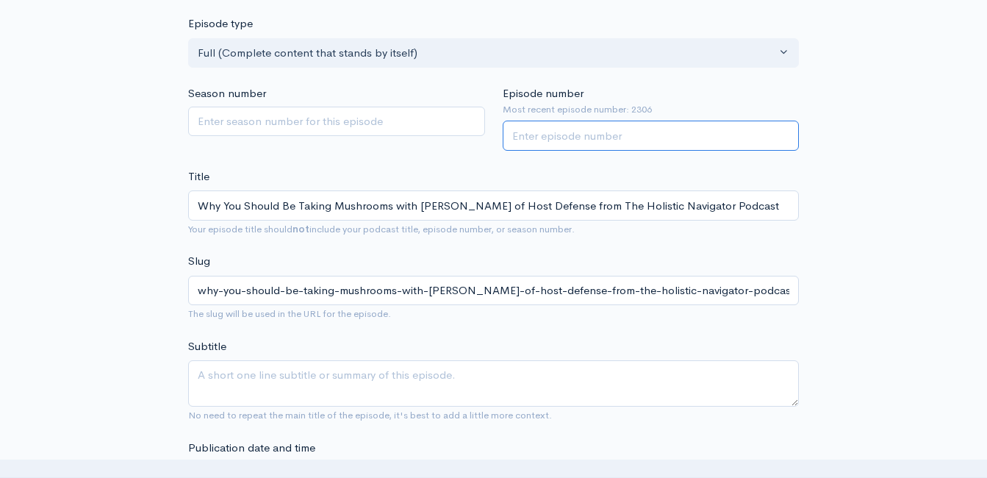
click at [566, 137] on input "Episode number" at bounding box center [651, 136] width 297 height 30
type input "2307"
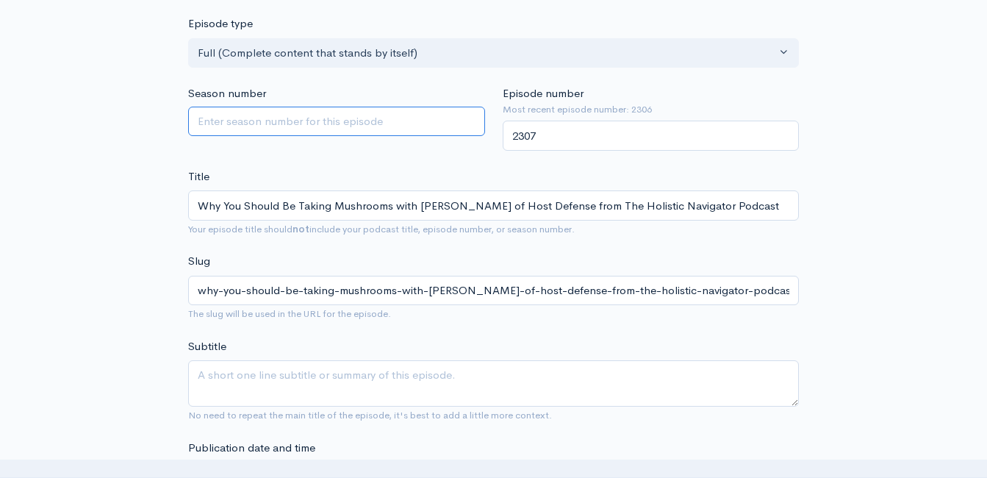
click at [453, 146] on div "Season number" at bounding box center [336, 117] width 315 height 65
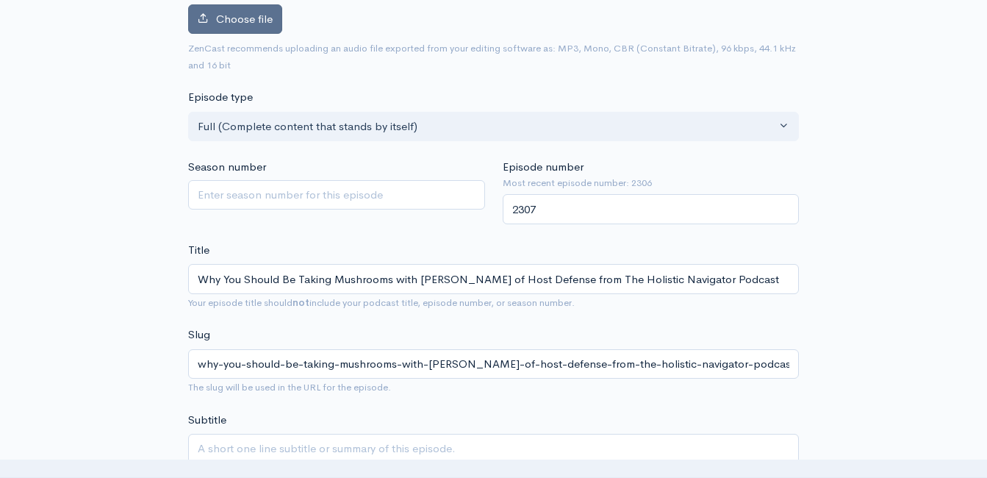
click at [273, 18] on label "Choose file" at bounding box center [235, 19] width 94 height 30
click at [0, 0] on input "Choose file" at bounding box center [0, 0] width 0 height 0
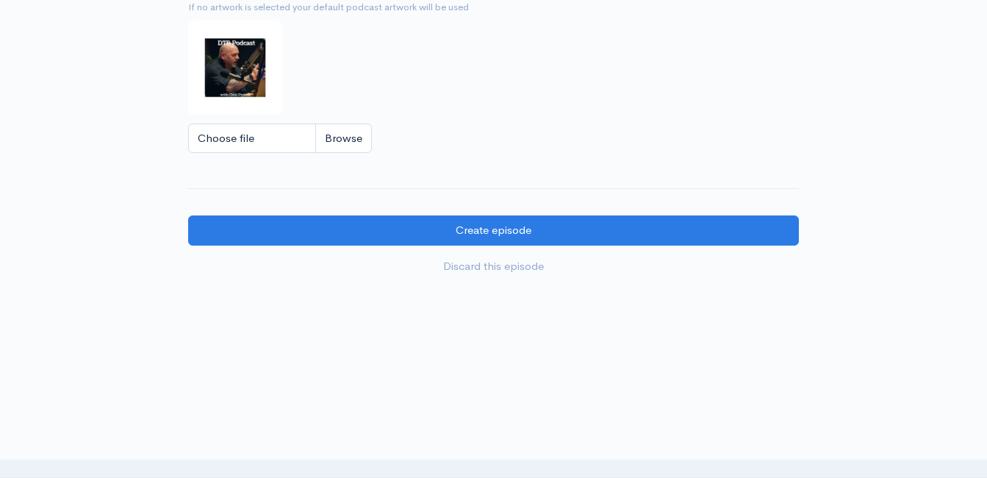
scroll to position [1646, 0]
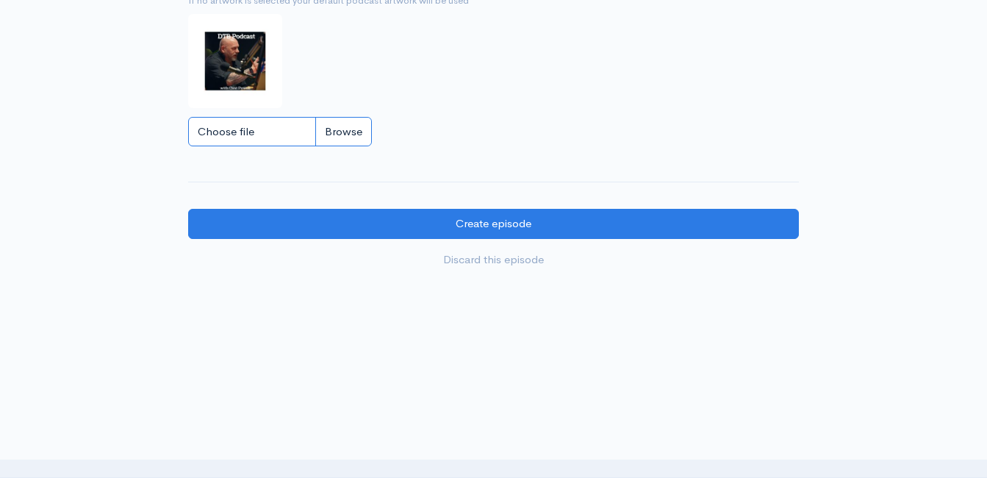
click at [342, 118] on input "Choose file" at bounding box center [280, 132] width 184 height 30
type input "C:\fakepath\Capture.JPG"
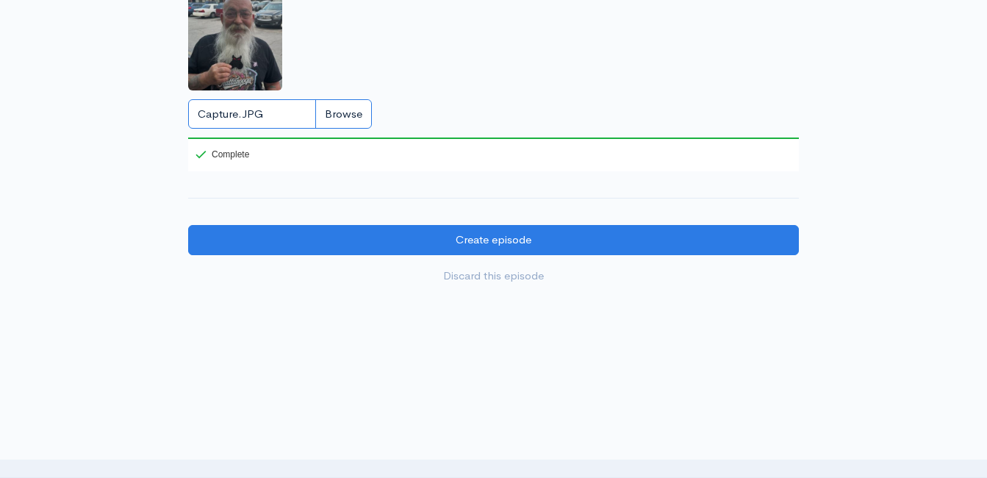
scroll to position [1680, 0]
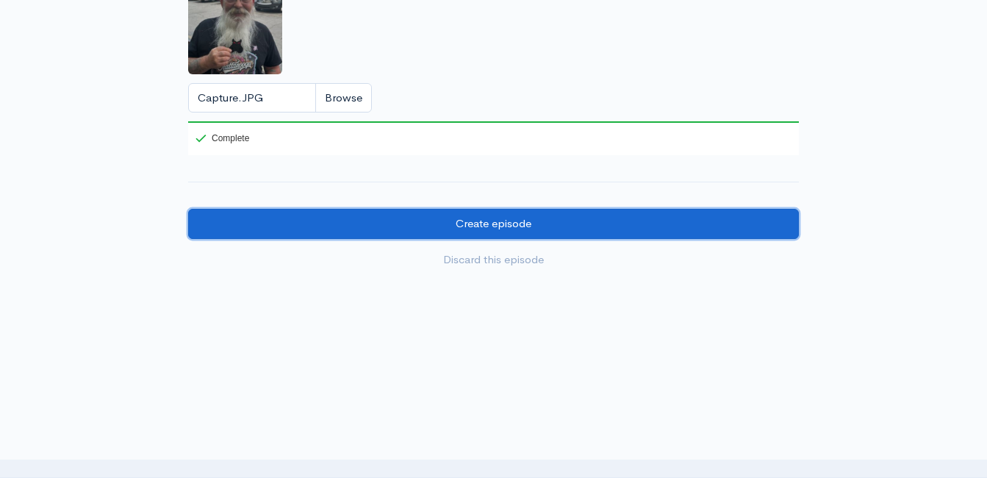
click at [567, 218] on input "Create episode" at bounding box center [493, 224] width 611 height 30
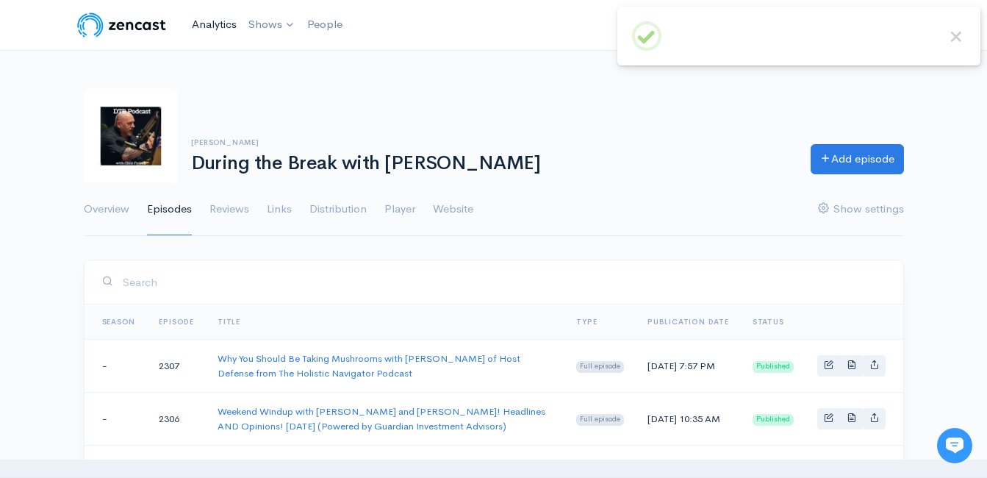
click at [215, 21] on link "Analytics" at bounding box center [214, 25] width 57 height 32
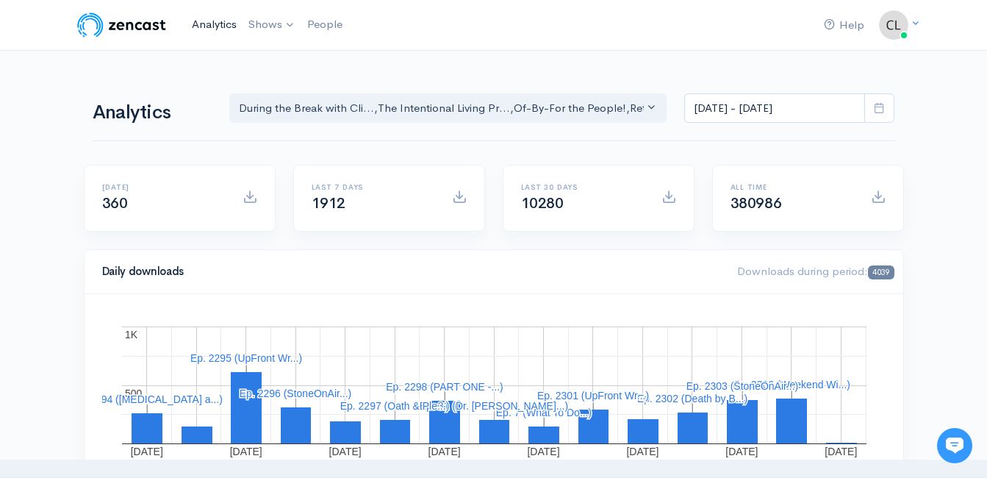
click at [215, 24] on link "Analytics" at bounding box center [214, 25] width 57 height 32
click at [210, 26] on link "Analytics" at bounding box center [214, 25] width 57 height 32
